Goal: Find specific page/section: Find specific page/section

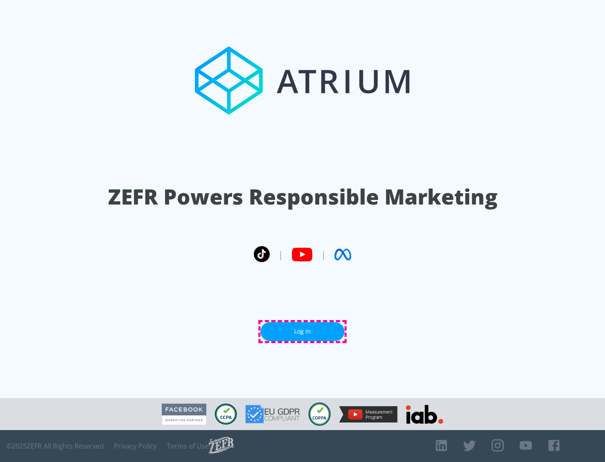
click at [303, 331] on link "Log In" at bounding box center [302, 331] width 84 height 19
